Goal: Navigation & Orientation: Find specific page/section

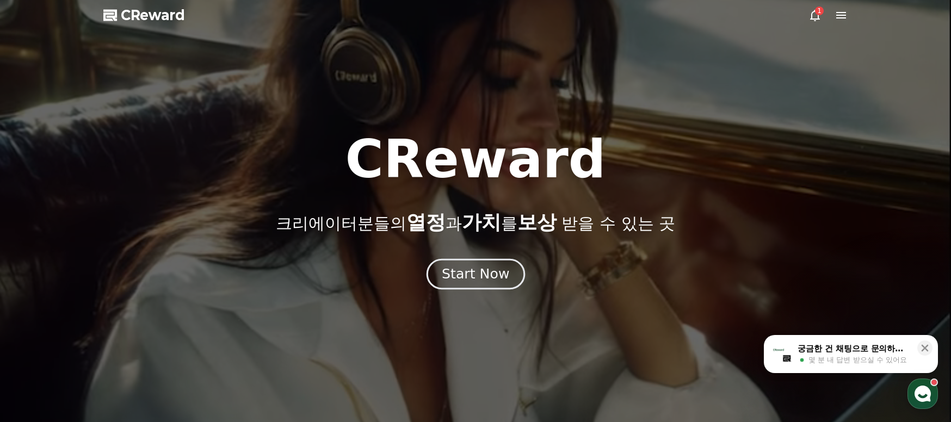
click at [480, 273] on div "Start Now" at bounding box center [475, 274] width 67 height 18
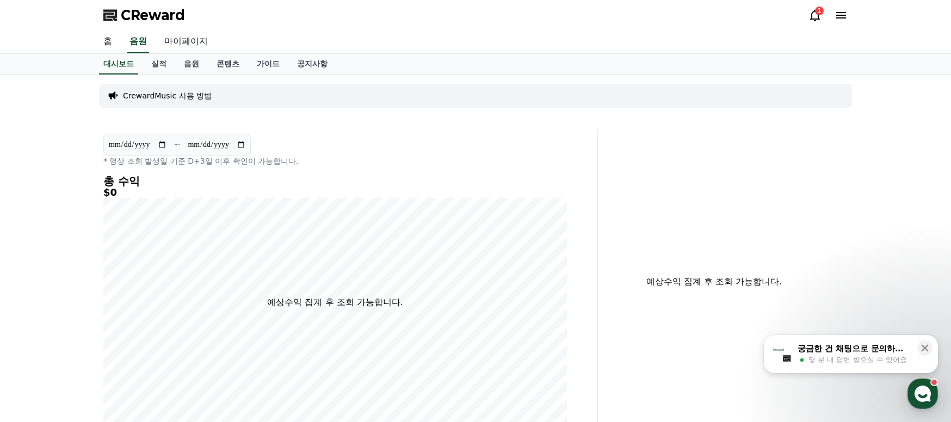
click at [184, 50] on link "마이페이지" at bounding box center [186, 41] width 61 height 23
select select "**********"
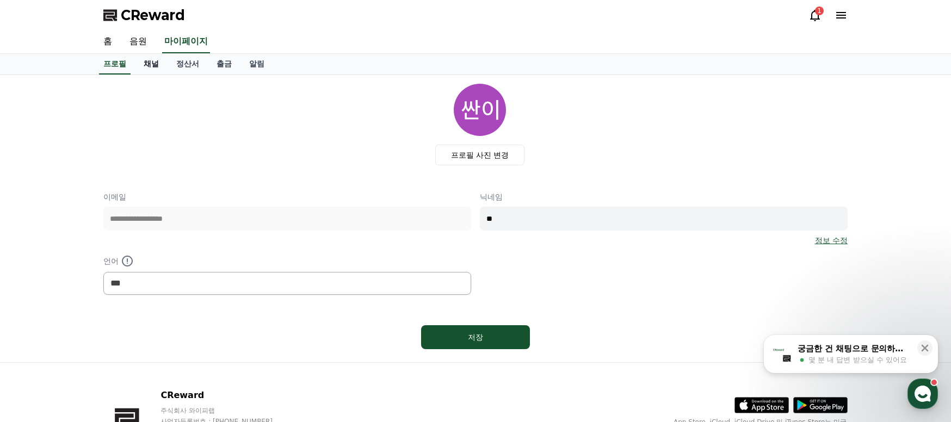
click at [146, 63] on link "채널" at bounding box center [151, 64] width 33 height 21
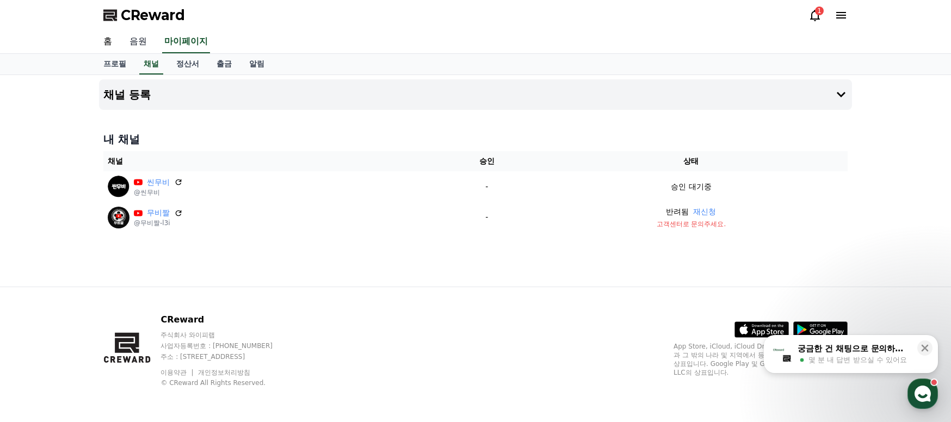
click at [143, 44] on link "음원" at bounding box center [138, 41] width 35 height 23
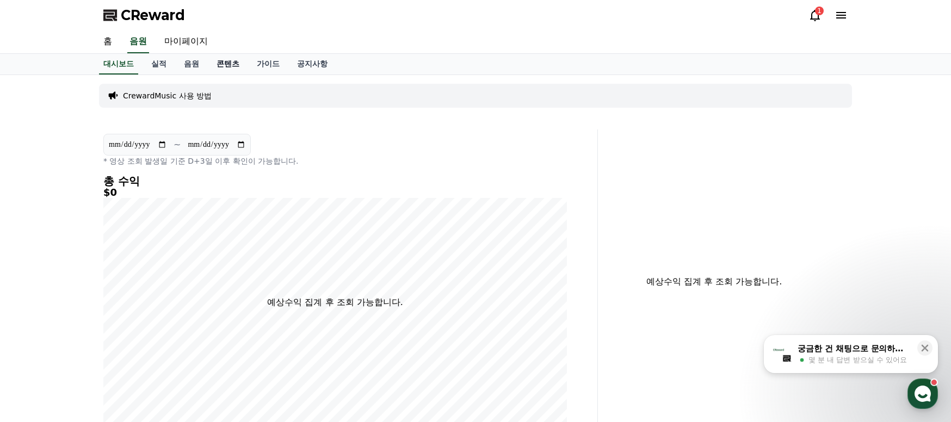
click at [227, 69] on link "콘텐츠" at bounding box center [228, 64] width 40 height 21
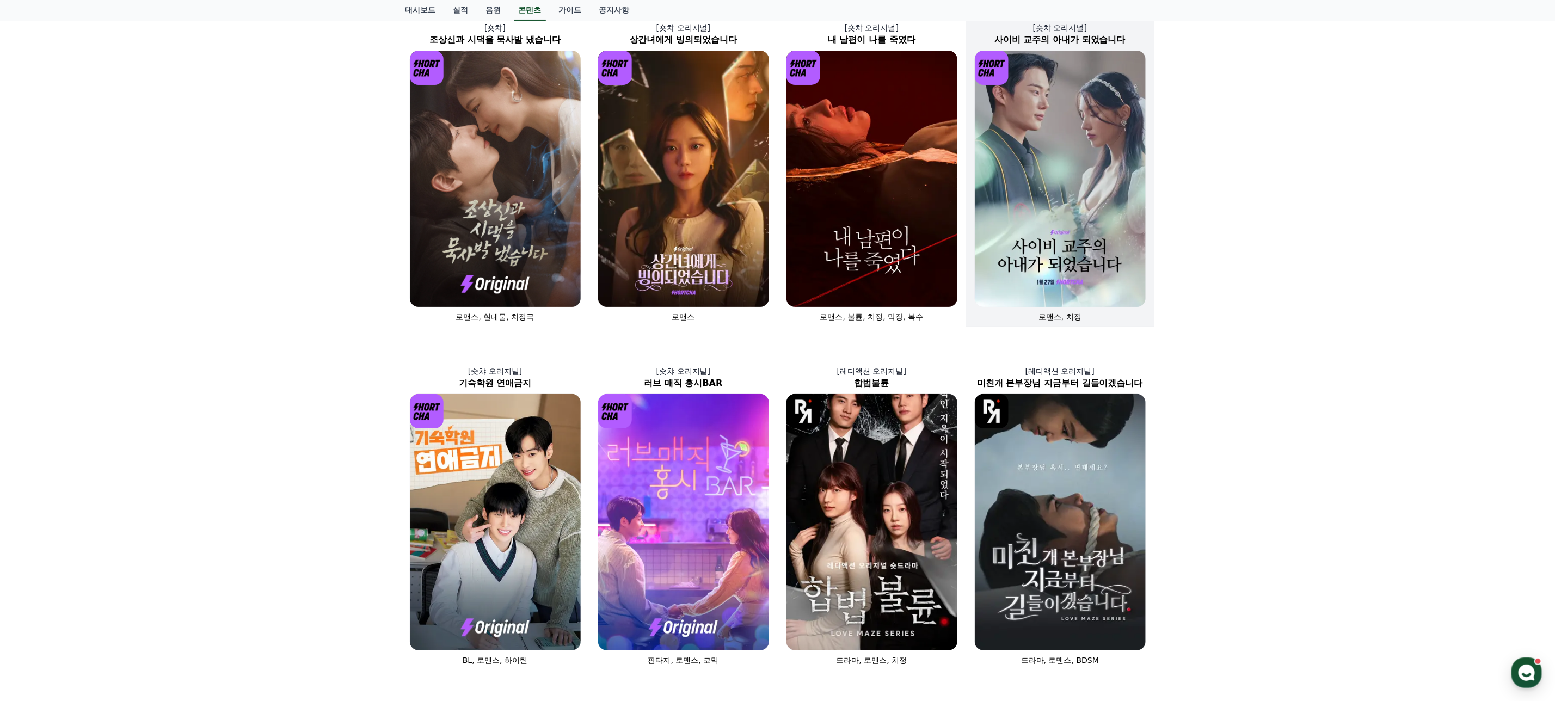
scroll to position [82, 0]
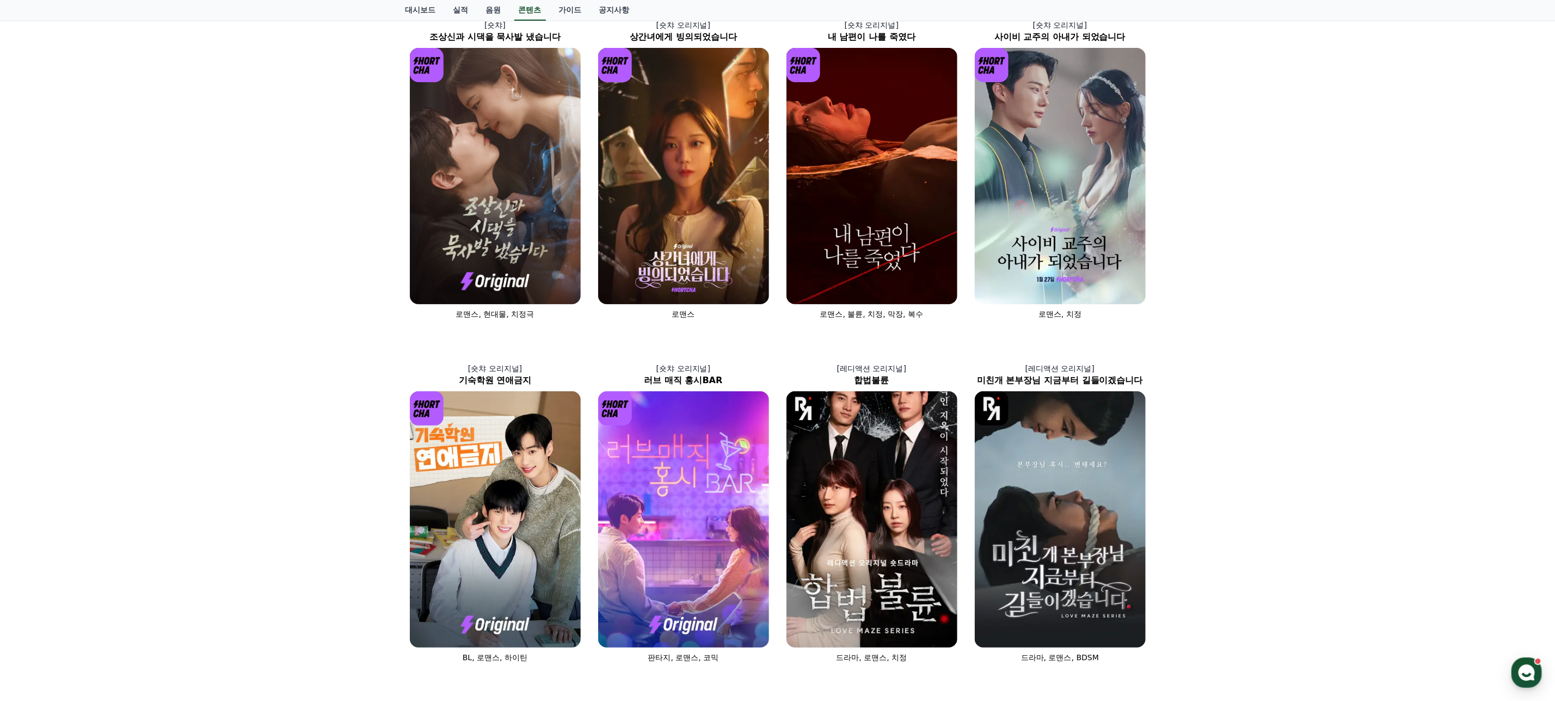
click at [951, 422] on div "[숏챠] 조상신과 시댁을 묵사발 냈습니다 로맨스, 현대물, 치정극 [숏챠 오리지널] 상간녀에게 빙의되었습니다 로맨스 [숏챠 오리지널] 내 남편…" at bounding box center [777, 506] width 1555 height 1026
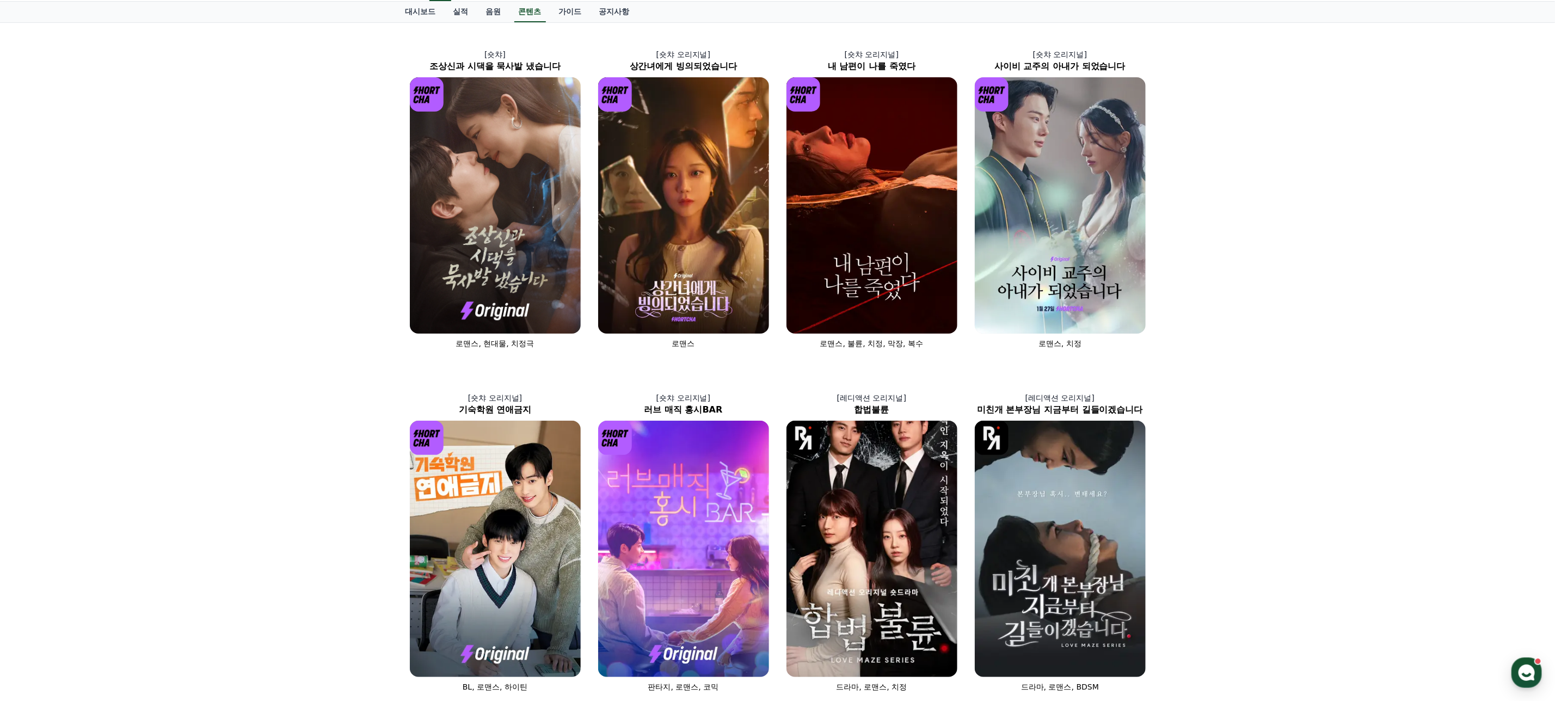
scroll to position [0, 0]
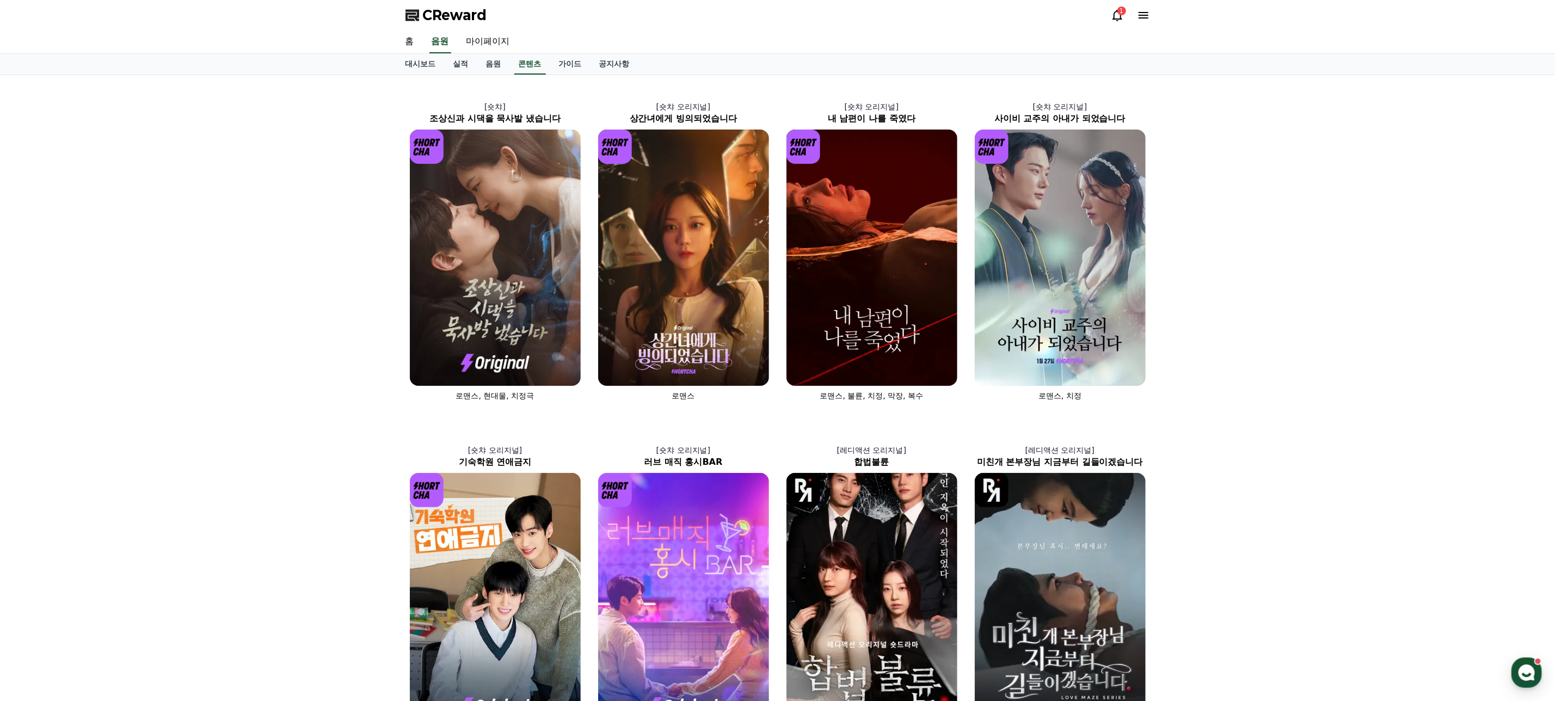
click at [454, 10] on span "CReward" at bounding box center [455, 15] width 64 height 17
